Goal: Task Accomplishment & Management: Manage account settings

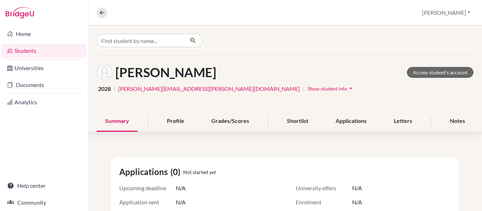
click at [26, 50] on link "Students" at bounding box center [43, 51] width 85 height 14
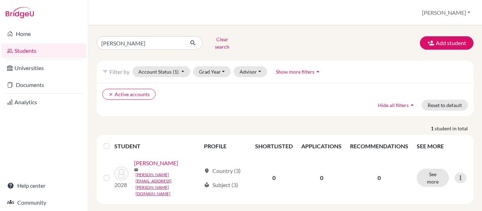
scroll to position [4, 0]
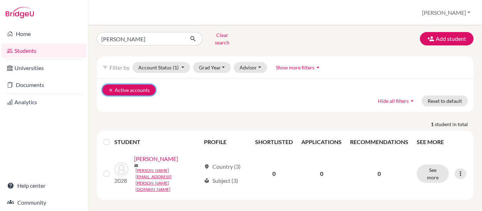
click at [109, 88] on icon "clear" at bounding box center [110, 90] width 5 height 5
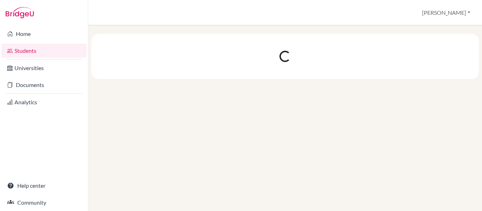
scroll to position [0, 0]
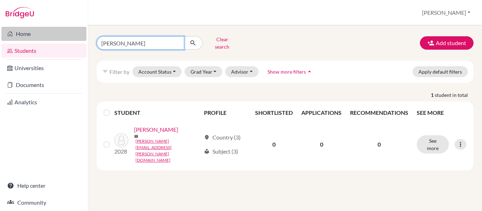
drag, startPoint x: 128, startPoint y: 40, endPoint x: 47, endPoint y: 32, distance: 81.2
click at [47, 32] on div "Home Students Universities Documents Analytics Help center Community Students o…" at bounding box center [241, 105] width 482 height 211
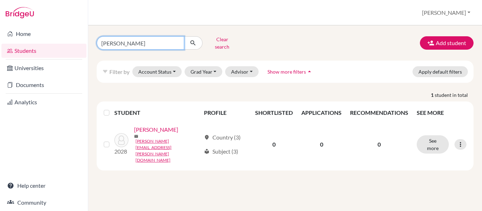
click at [178, 42] on input "[PERSON_NAME]" at bounding box center [140, 42] width 87 height 13
click at [176, 40] on input "[PERSON_NAME]" at bounding box center [140, 42] width 87 height 13
type input "pagani"
click button "submit" at bounding box center [193, 42] width 19 height 13
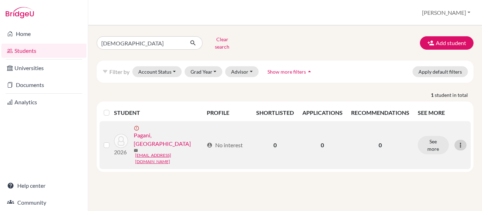
click at [460, 142] on icon at bounding box center [460, 145] width 7 height 7
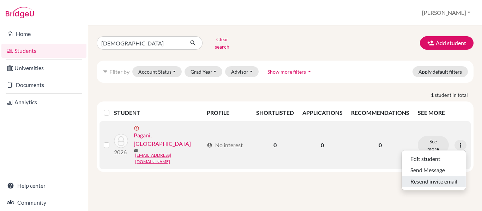
click at [438, 178] on button "Resend invite email" at bounding box center [434, 181] width 64 height 11
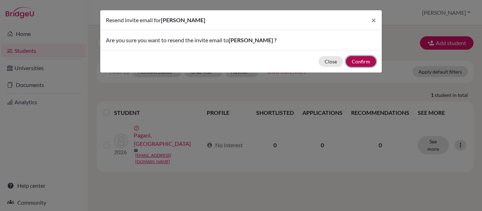
click at [359, 61] on button "Confirm" at bounding box center [361, 61] width 30 height 11
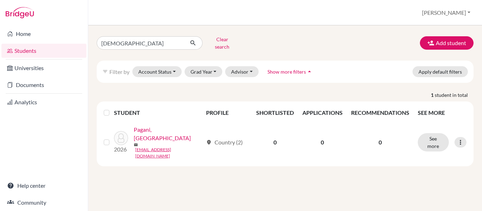
click at [36, 51] on link "Students" at bounding box center [43, 51] width 85 height 14
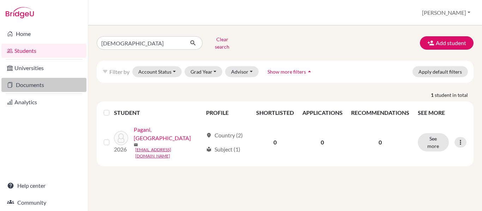
click at [41, 85] on link "Documents" at bounding box center [43, 85] width 85 height 14
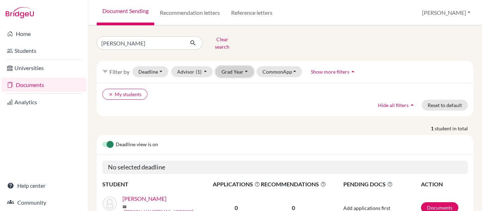
click at [246, 68] on button "Grad Year" at bounding box center [235, 71] width 38 height 11
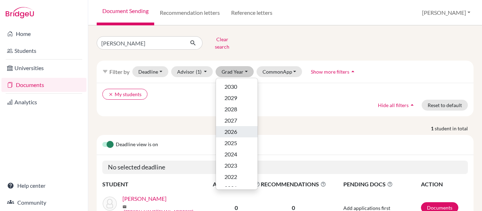
click at [243, 129] on div "2026" at bounding box center [236, 132] width 25 height 8
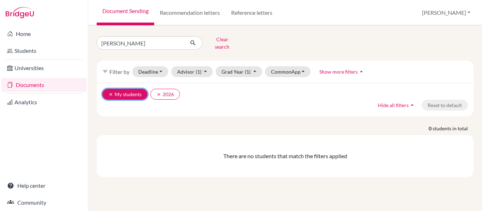
click at [110, 92] on icon "clear" at bounding box center [110, 94] width 5 height 5
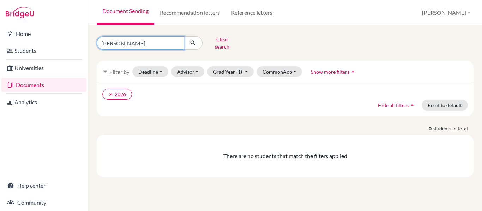
drag, startPoint x: 130, startPoint y: 37, endPoint x: -93, endPoint y: 32, distance: 222.6
click at [0, 32] on html "Home Students Universities Documents Analytics Help center Community Document S…" at bounding box center [241, 105] width 482 height 211
click at [184, 36] on button "submit" at bounding box center [193, 42] width 19 height 13
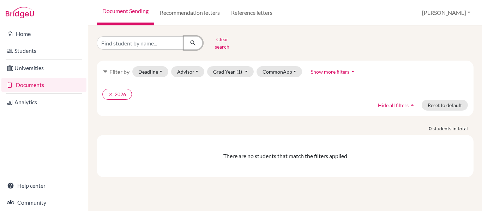
click at [194, 40] on icon "submit" at bounding box center [192, 43] width 7 height 7
click at [191, 42] on icon "submit" at bounding box center [192, 43] width 7 height 7
click at [26, 85] on link "Documents" at bounding box center [43, 85] width 85 height 14
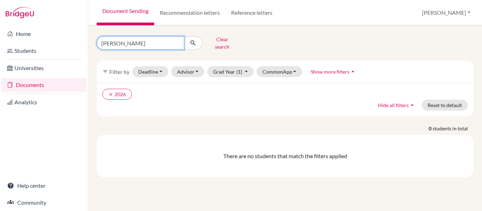
drag, startPoint x: 123, startPoint y: 40, endPoint x: 84, endPoint y: 43, distance: 39.7
click at [85, 43] on div "Home Students Universities Documents Analytics Help center Community Document S…" at bounding box center [241, 105] width 482 height 211
click at [184, 36] on button "submit" at bounding box center [193, 42] width 19 height 13
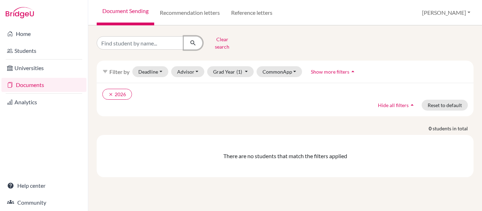
click at [190, 43] on icon "submit" at bounding box center [192, 43] width 7 height 7
click at [215, 42] on button "Clear search" at bounding box center [221, 43] width 39 height 18
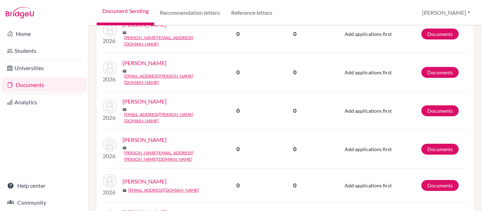
scroll to position [1108, 0]
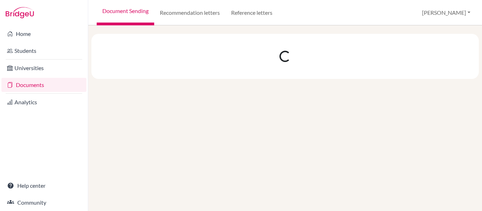
scroll to position [0, 0]
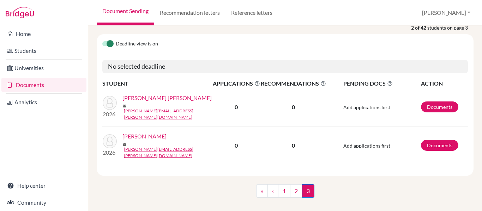
scroll to position [97, 0]
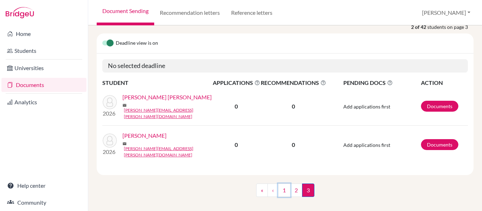
click at [280, 184] on link "1" at bounding box center [284, 190] width 12 height 13
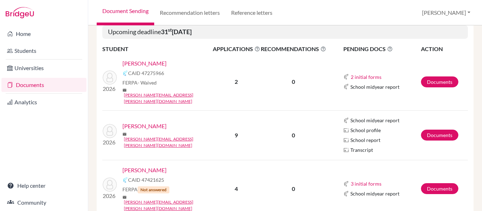
scroll to position [141, 0]
